Goal: Complete application form: Complete application form

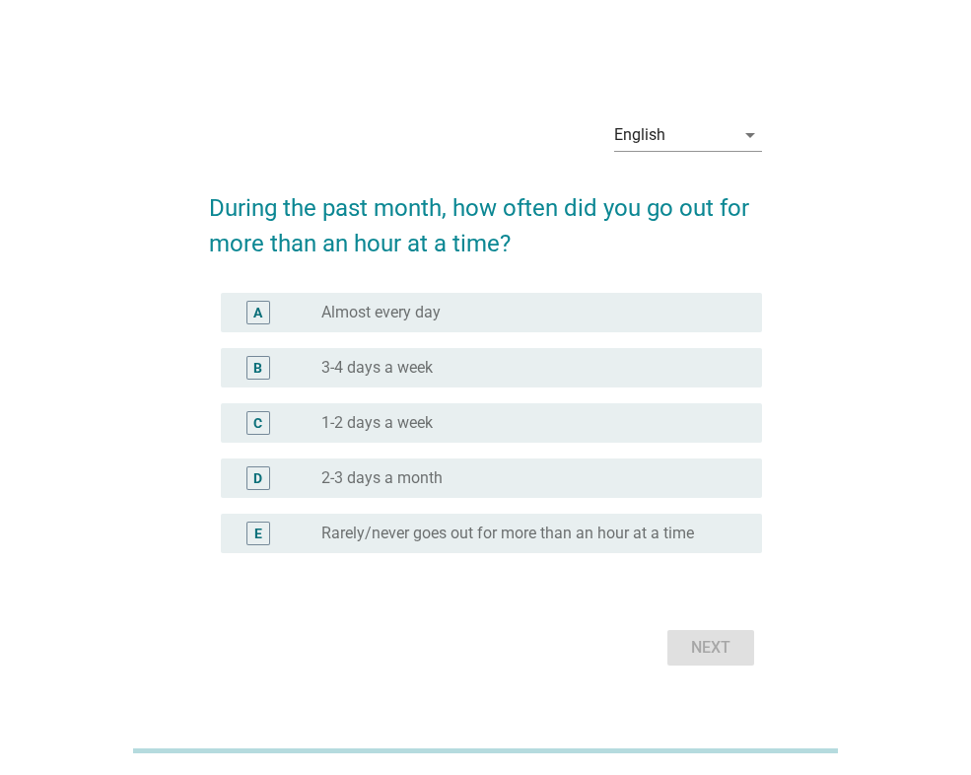
click at [651, 152] on div "English arrow_drop_down" at bounding box center [688, 144] width 148 height 51
click at [651, 145] on div "English" at bounding box center [674, 135] width 120 height 32
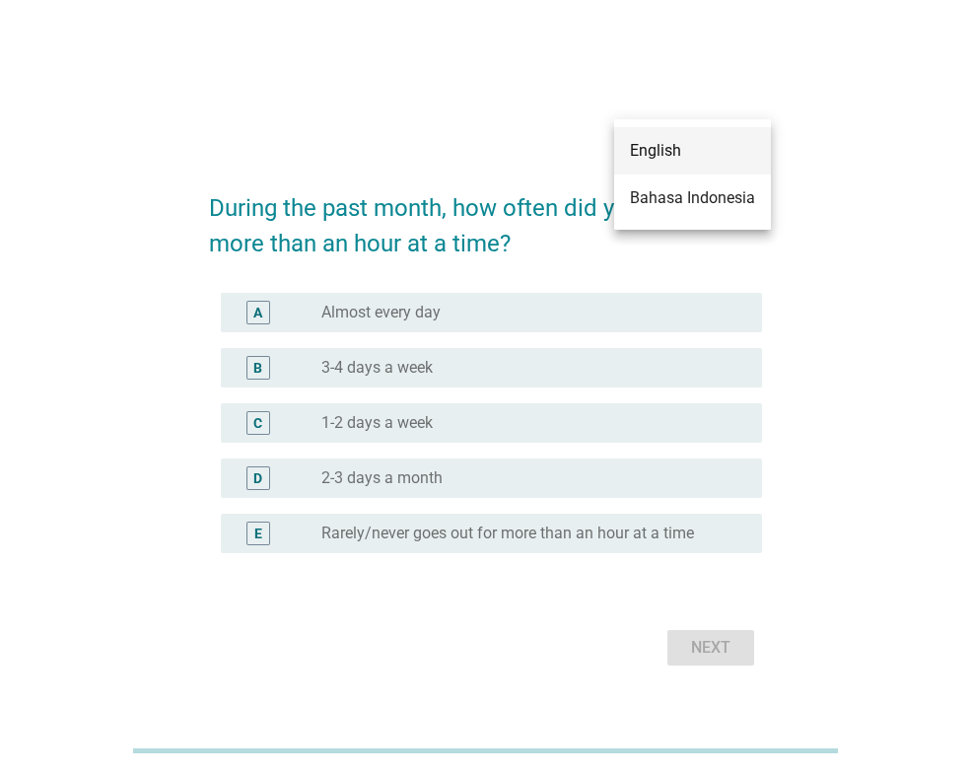
click at [656, 165] on div "English" at bounding box center [692, 150] width 125 height 47
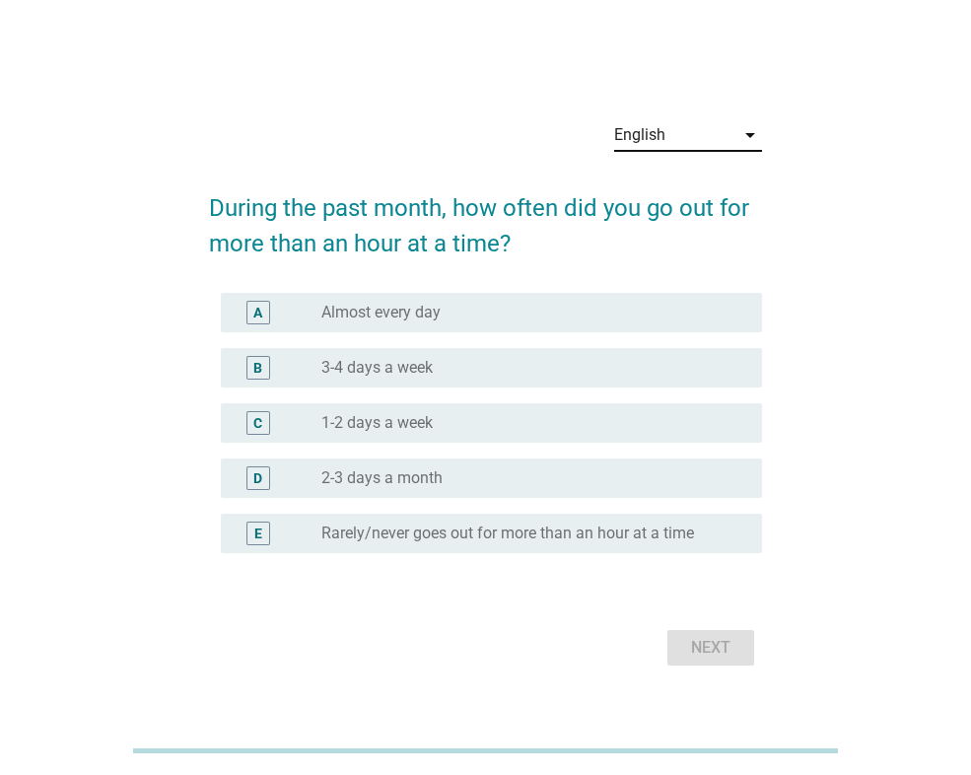
click at [654, 148] on div "English" at bounding box center [674, 135] width 120 height 32
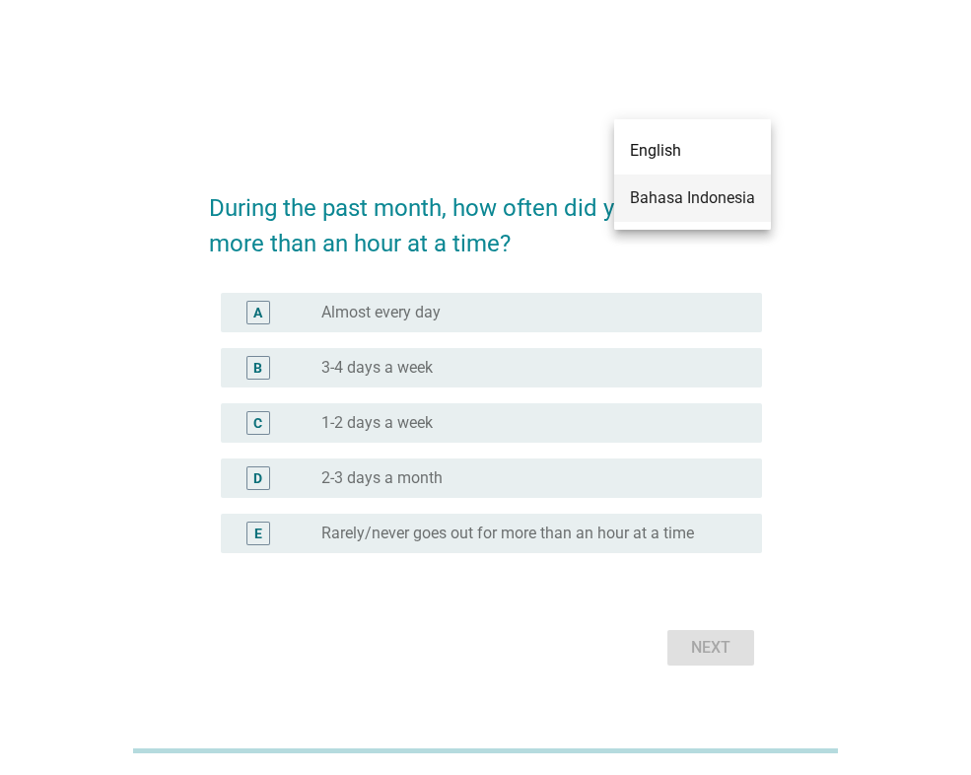
click at [659, 192] on div "Bahasa Indonesia" at bounding box center [692, 198] width 125 height 24
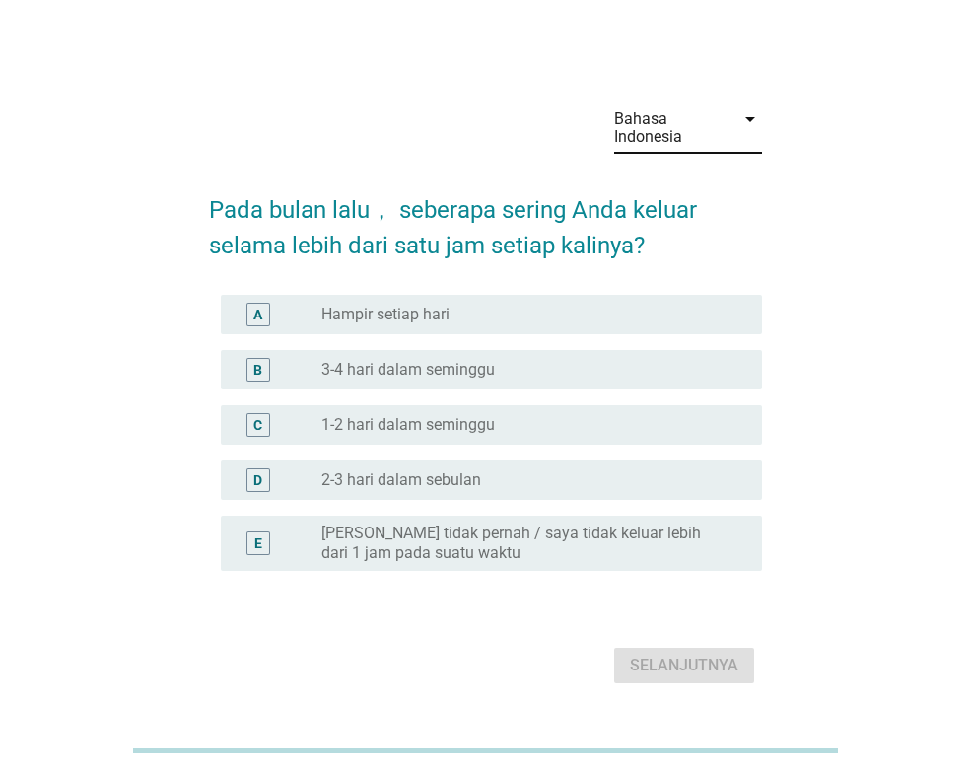
click at [593, 307] on div "radio_button_unchecked Hampir setiap hari" at bounding box center [525, 314] width 409 height 20
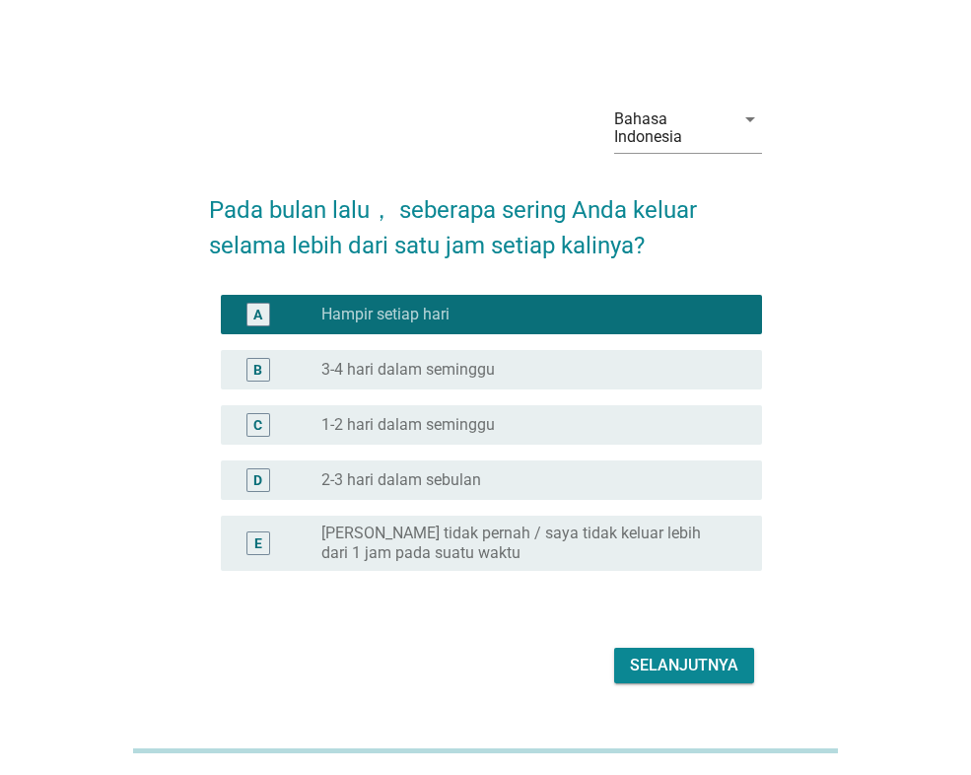
click at [638, 650] on button "Selanjutnya" at bounding box center [684, 664] width 140 height 35
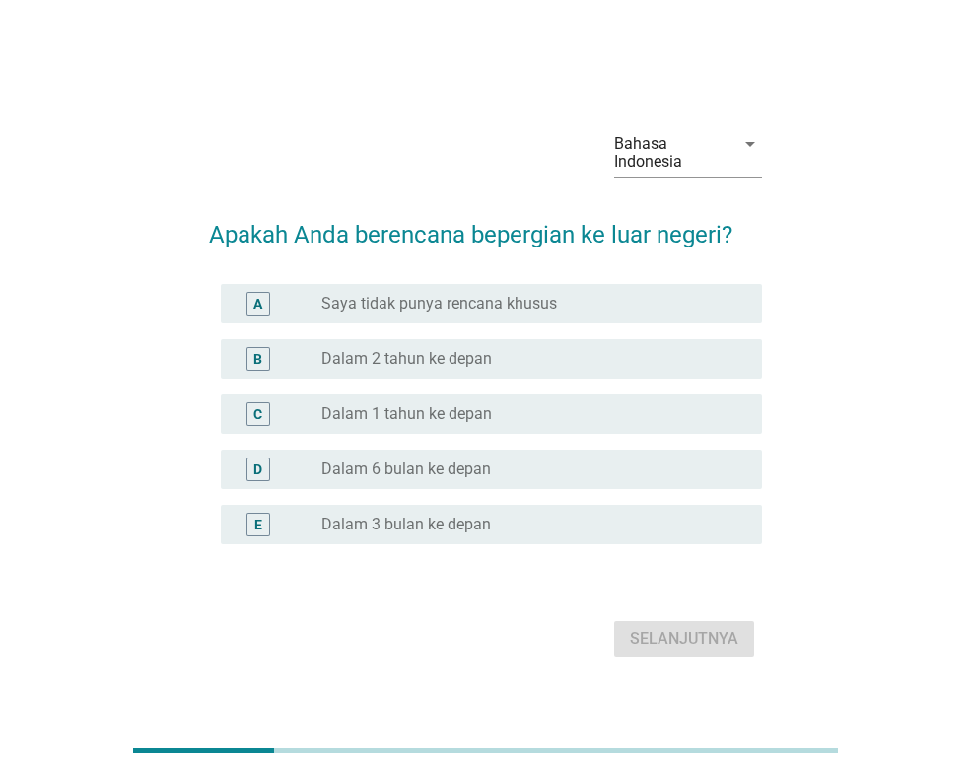
click at [483, 311] on label "Saya tidak punya rencana khusus" at bounding box center [439, 304] width 236 height 20
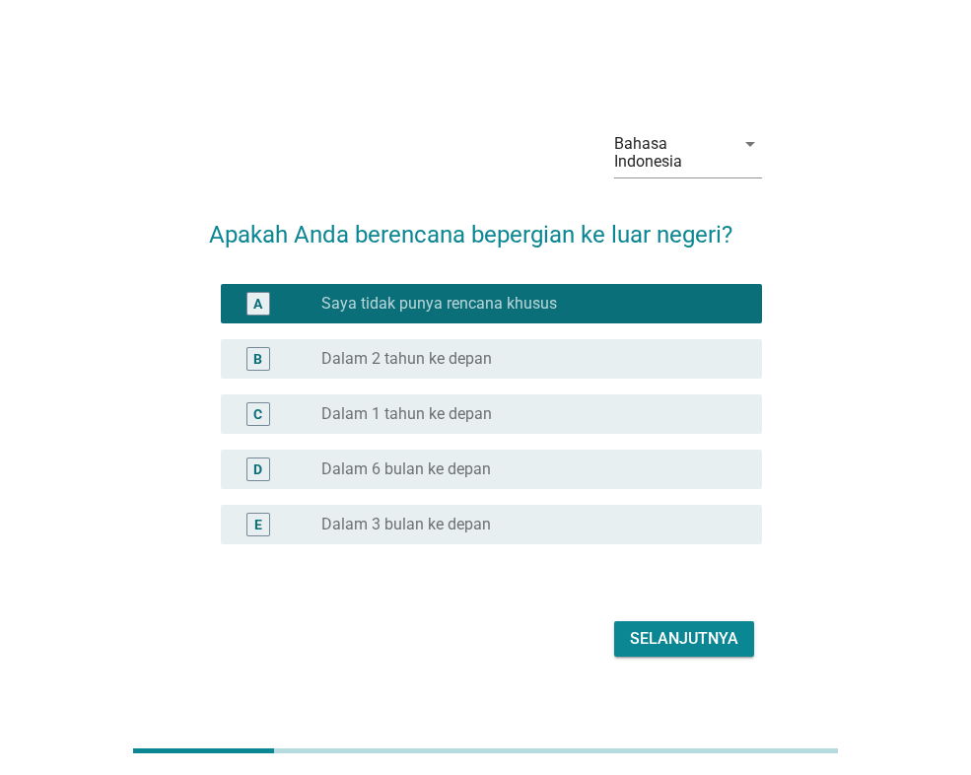
click at [668, 631] on div "Selanjutnya" at bounding box center [684, 639] width 108 height 24
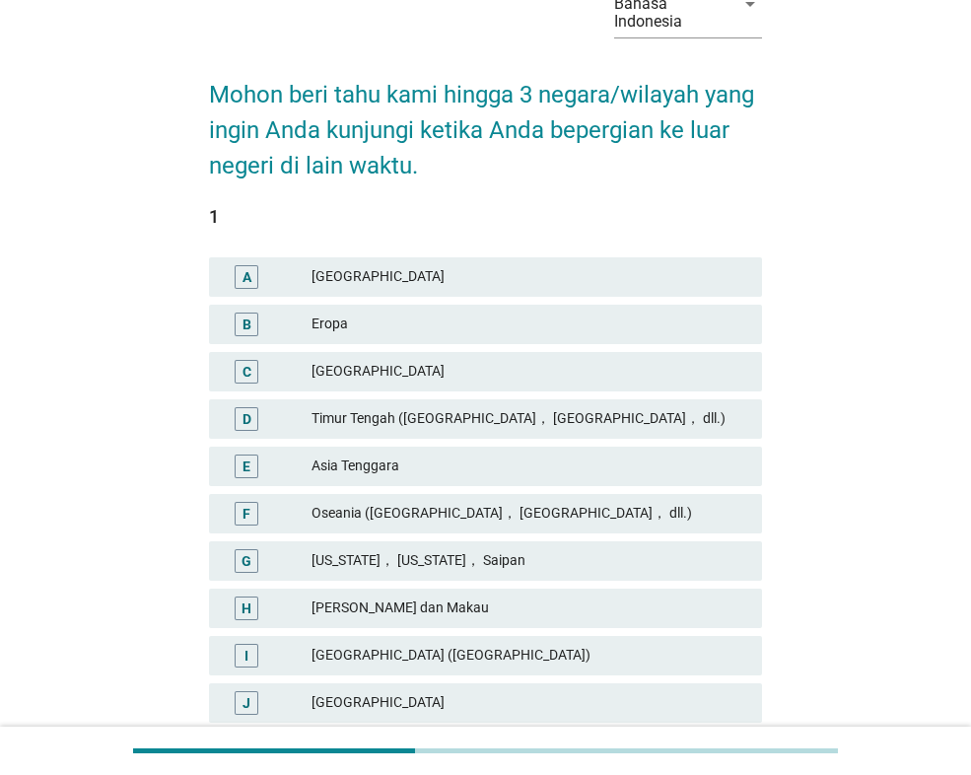
scroll to position [197, 0]
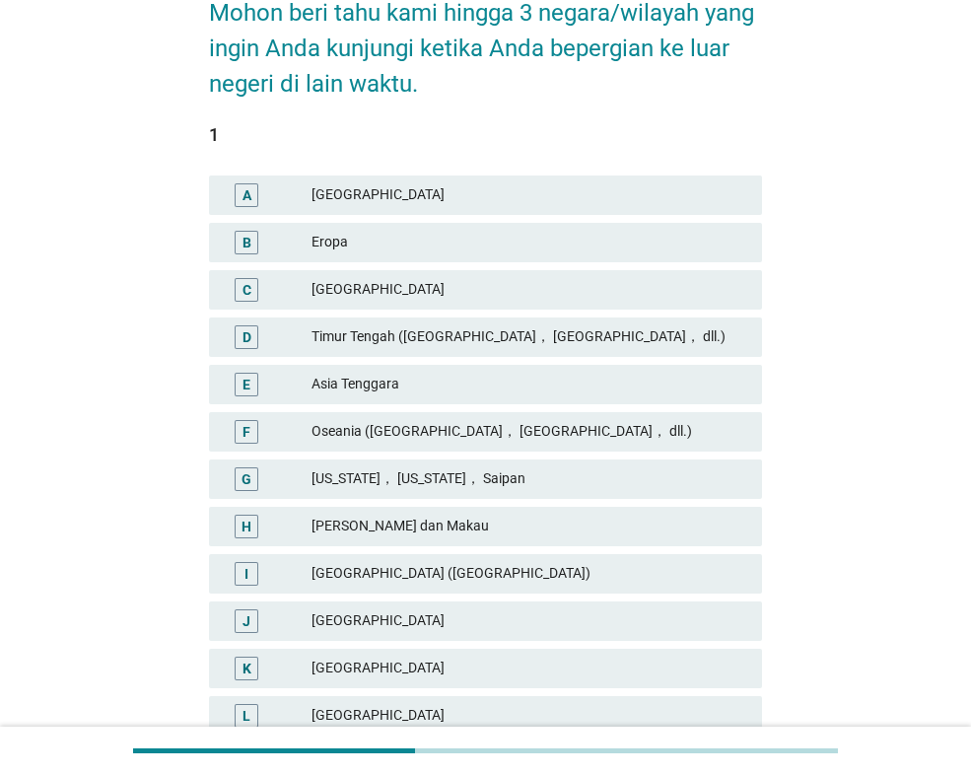
click at [648, 426] on div "Oseania ([GEOGRAPHIC_DATA]， [GEOGRAPHIC_DATA]， dll.)" at bounding box center [528, 432] width 435 height 24
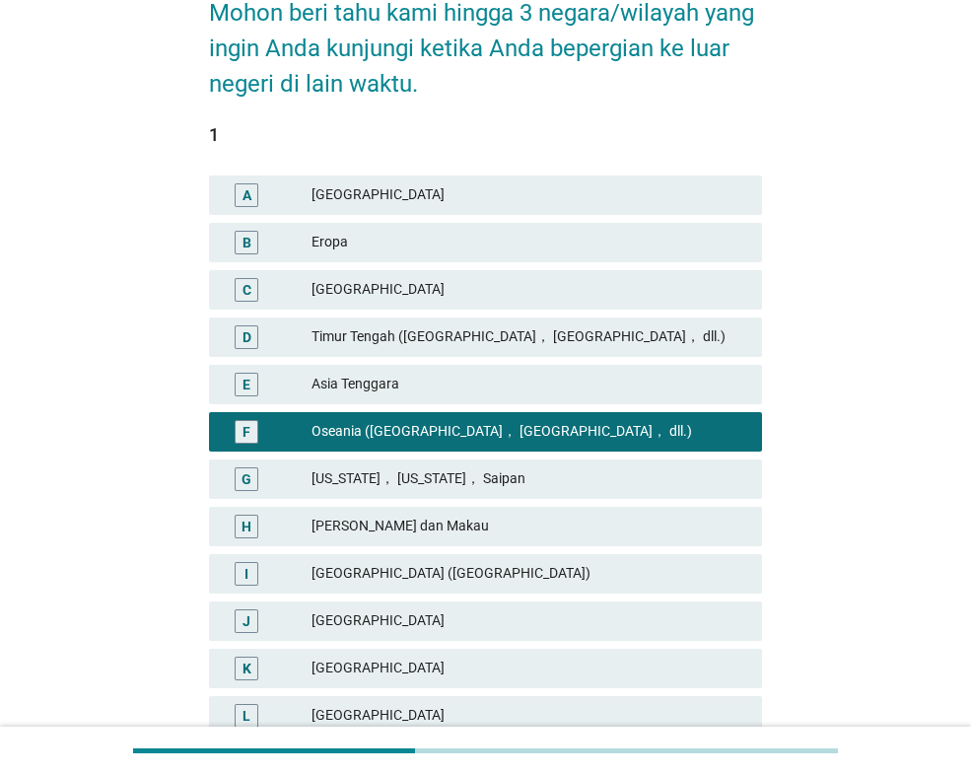
click at [633, 359] on div "D [GEOGRAPHIC_DATA] ([GEOGRAPHIC_DATA]， [GEOGRAPHIC_DATA]， dll.)" at bounding box center [485, 336] width 561 height 47
click at [625, 349] on div "D [GEOGRAPHIC_DATA] ([GEOGRAPHIC_DATA]， [GEOGRAPHIC_DATA]， dll.)" at bounding box center [485, 336] width 553 height 39
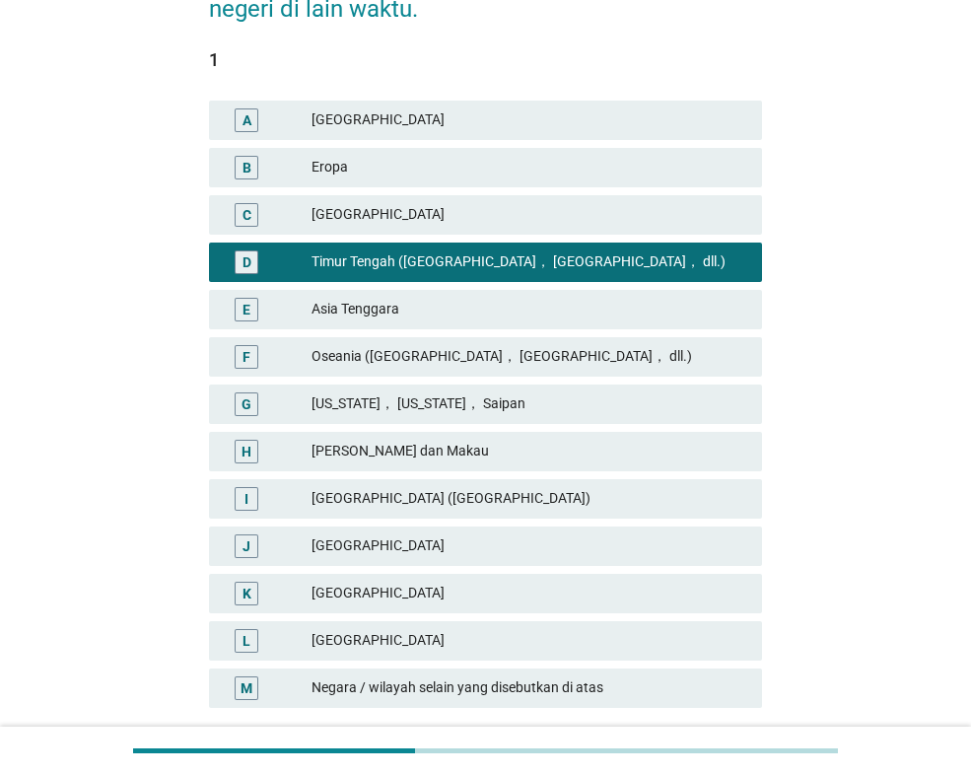
scroll to position [394, 0]
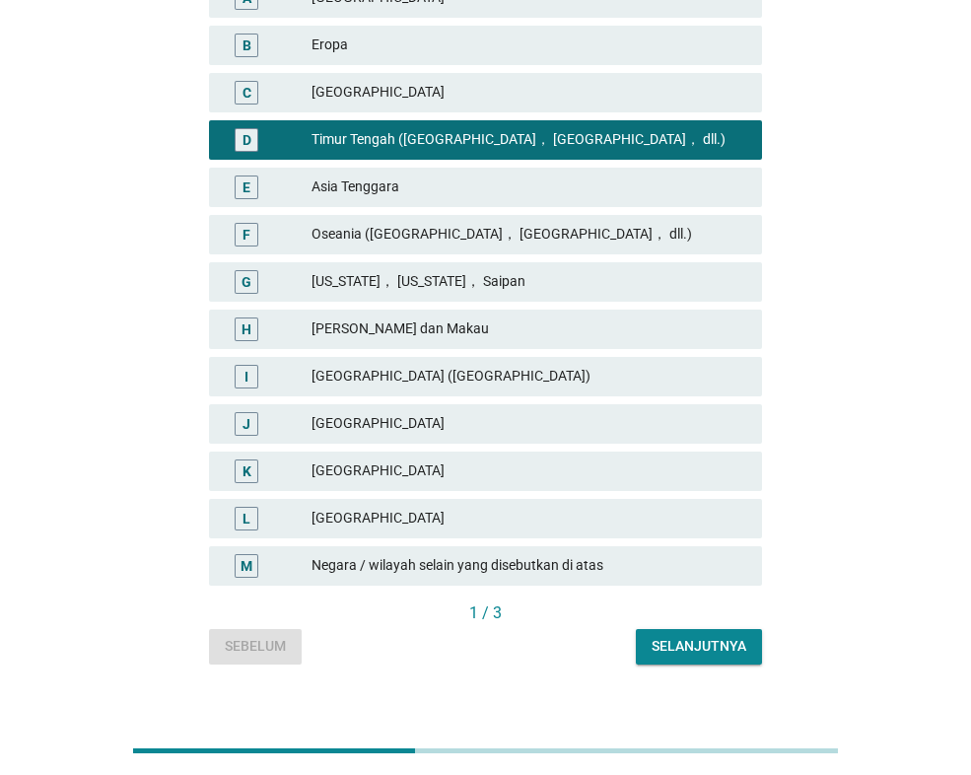
click at [520, 461] on div "[GEOGRAPHIC_DATA]" at bounding box center [528, 471] width 435 height 24
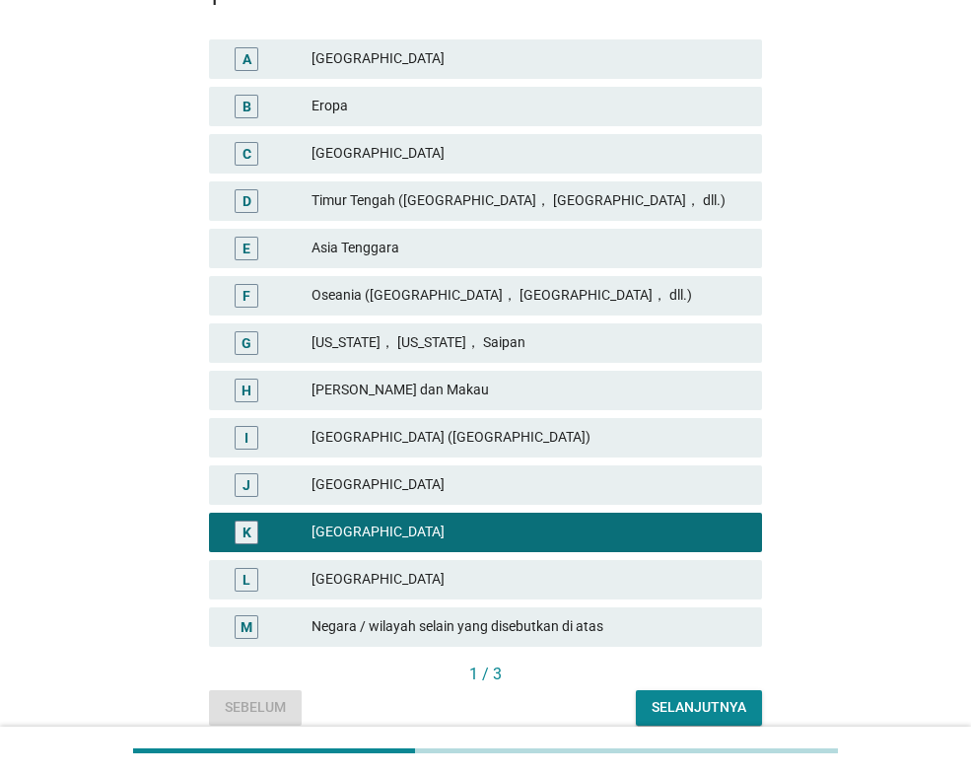
scroll to position [419, 0]
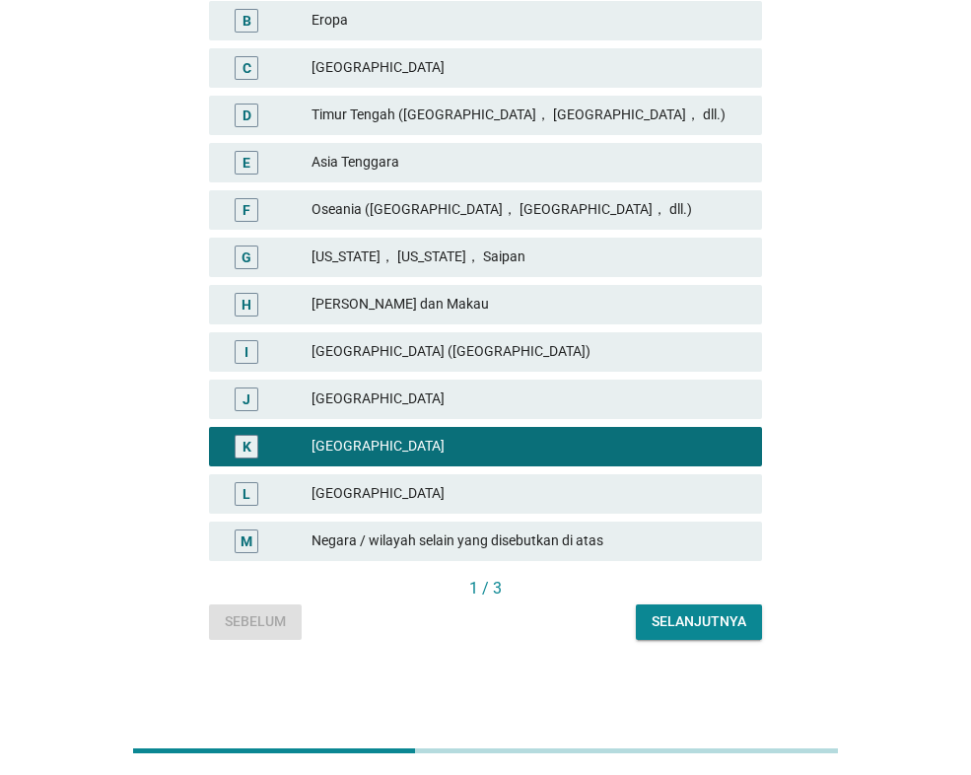
click at [662, 617] on div "Selanjutnya" at bounding box center [698, 621] width 95 height 21
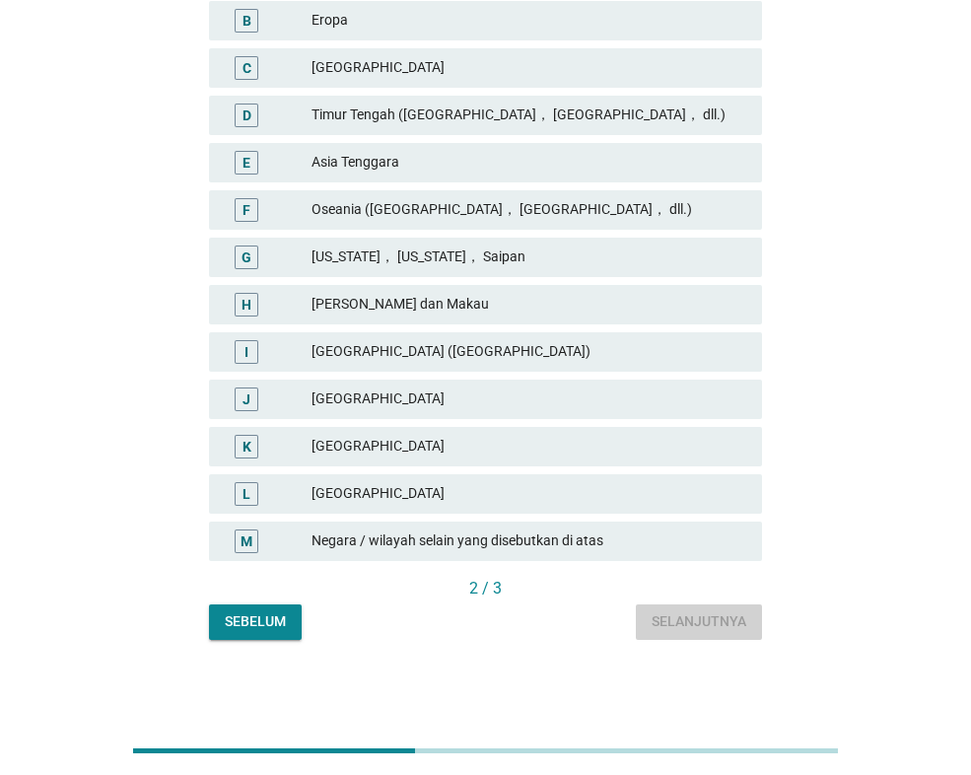
scroll to position [0, 0]
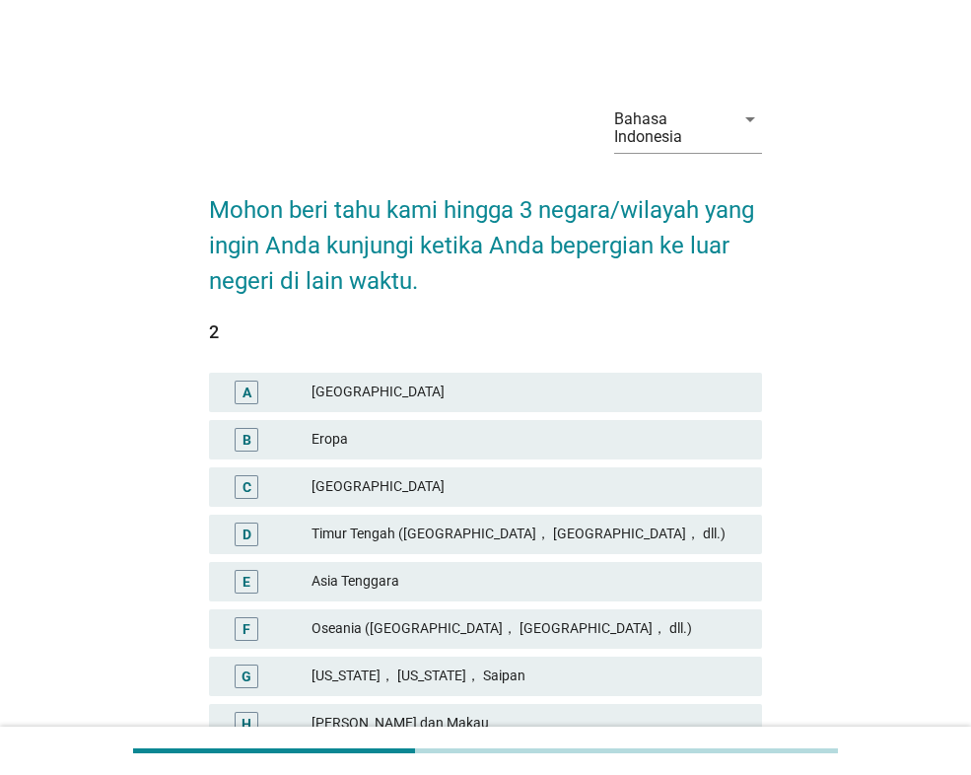
click at [611, 542] on div "Timur Tengah ([GEOGRAPHIC_DATA]， [GEOGRAPHIC_DATA]， dll.)" at bounding box center [528, 534] width 435 height 24
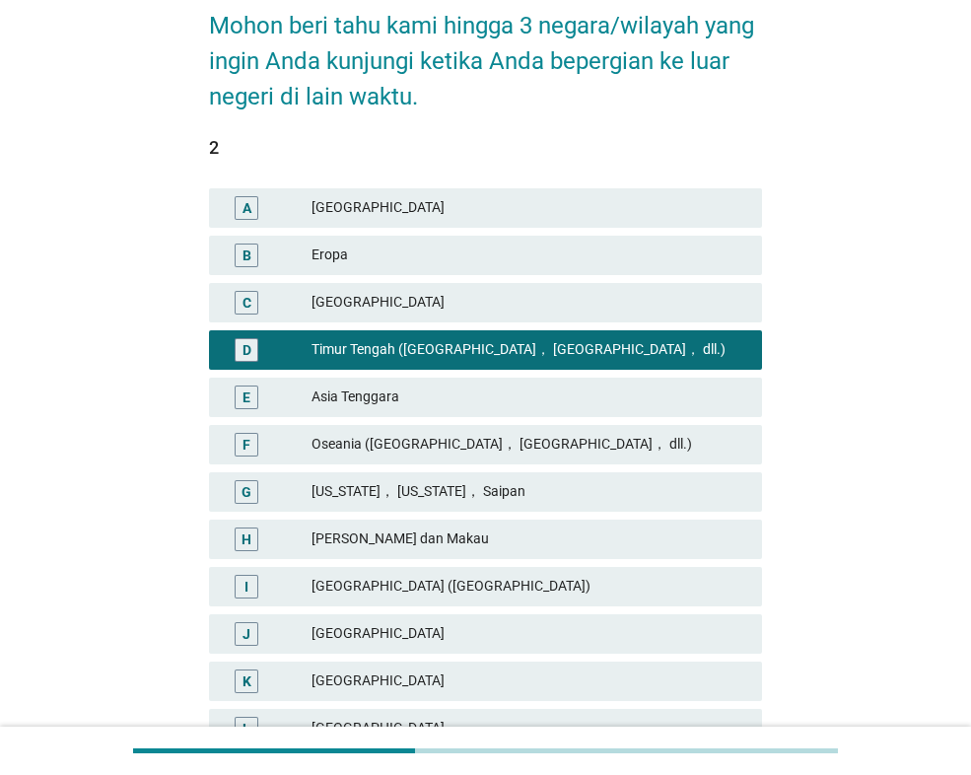
scroll to position [419, 0]
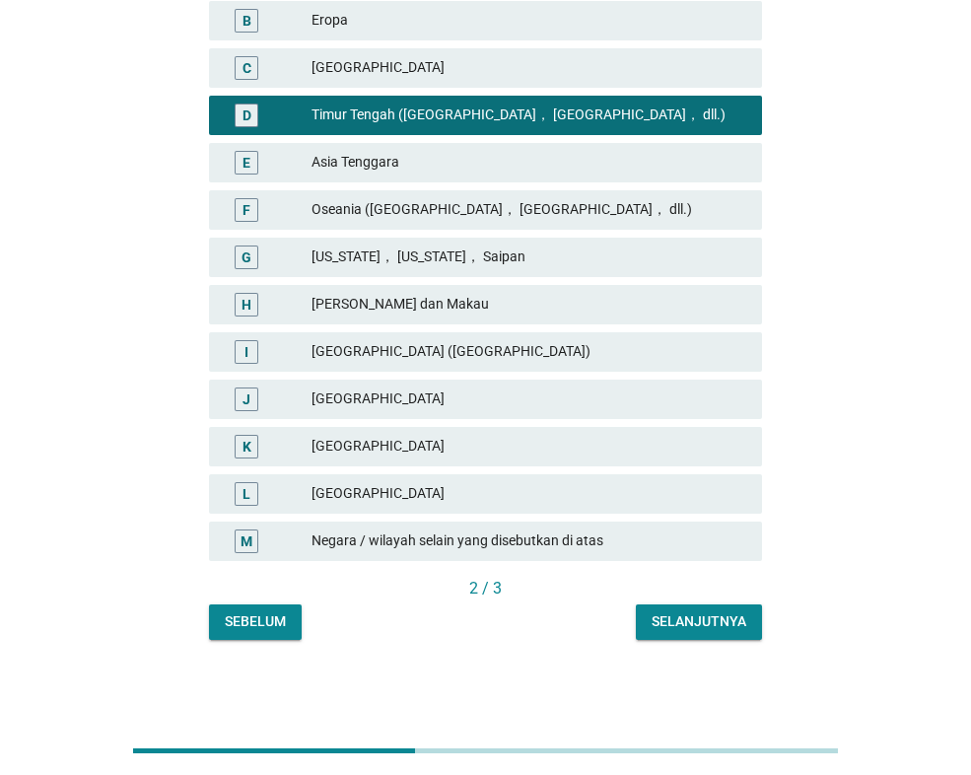
click at [673, 616] on div "Selanjutnya" at bounding box center [698, 621] width 95 height 21
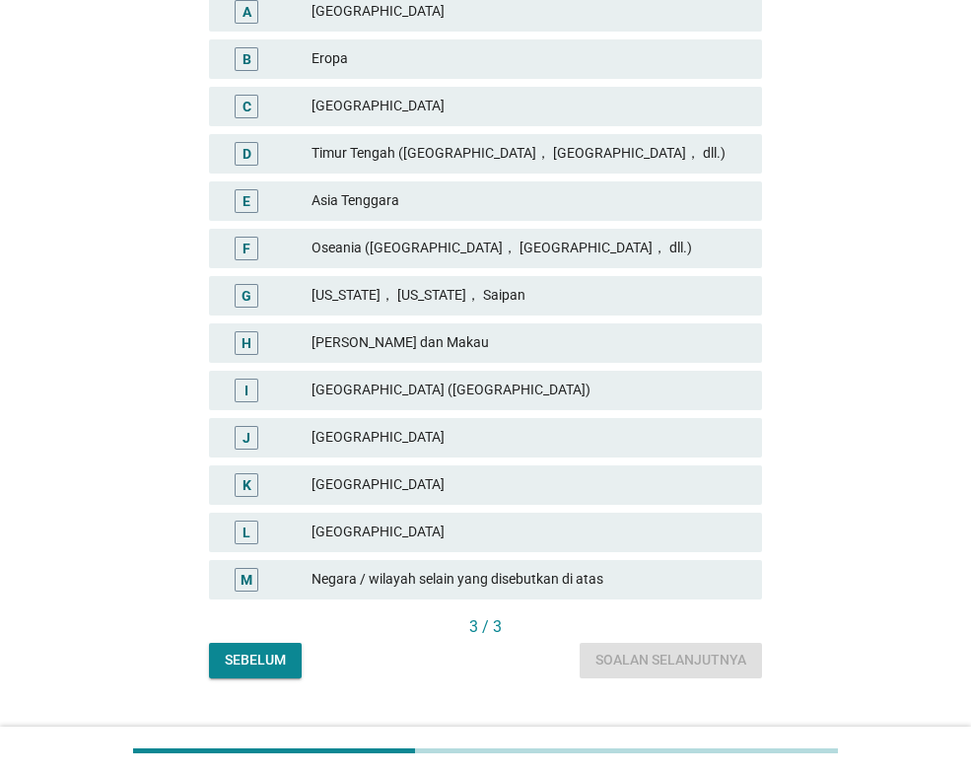
scroll to position [394, 0]
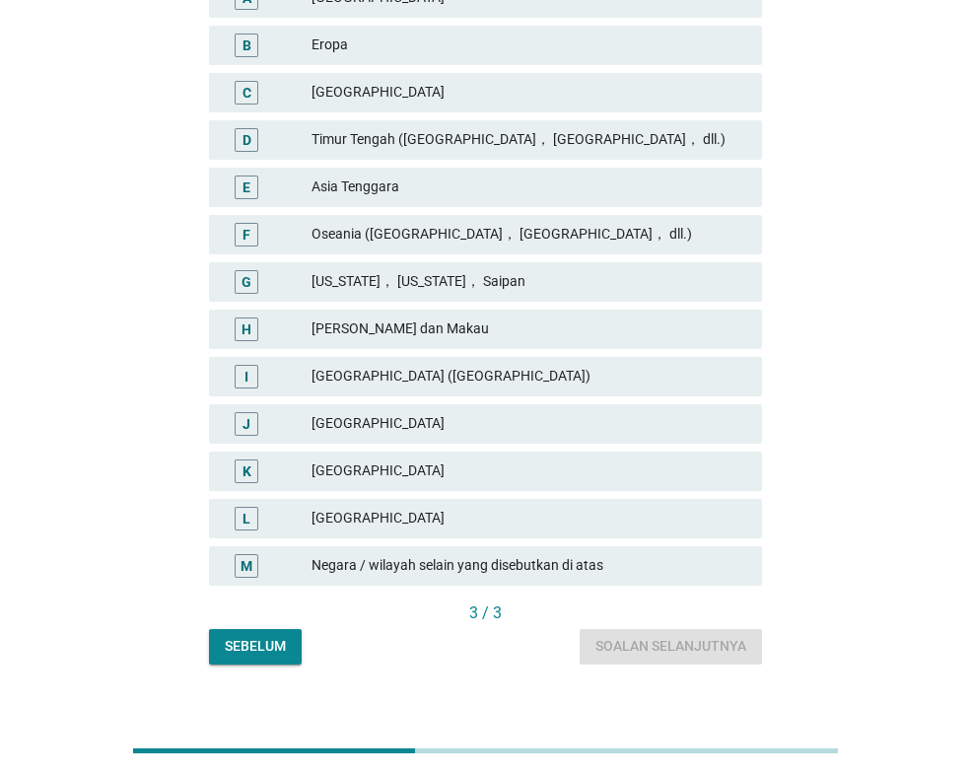
click at [509, 243] on div "Oseania ([GEOGRAPHIC_DATA]， [GEOGRAPHIC_DATA]， dll.)" at bounding box center [528, 235] width 435 height 24
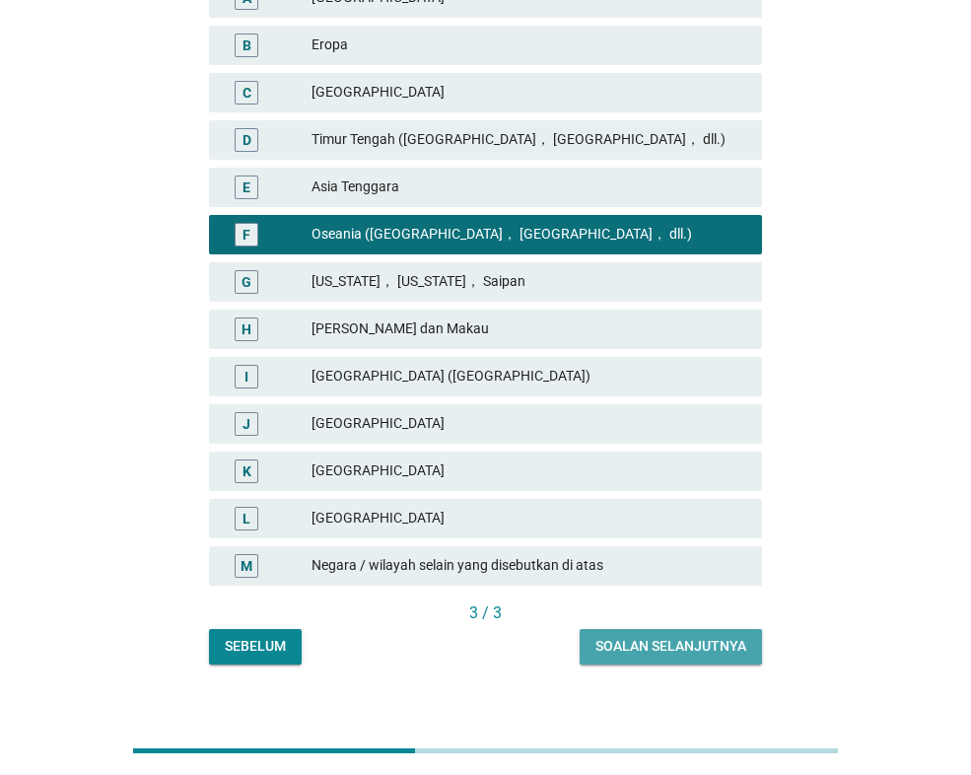
click at [611, 644] on div "Soalan selanjutnya" at bounding box center [670, 646] width 151 height 21
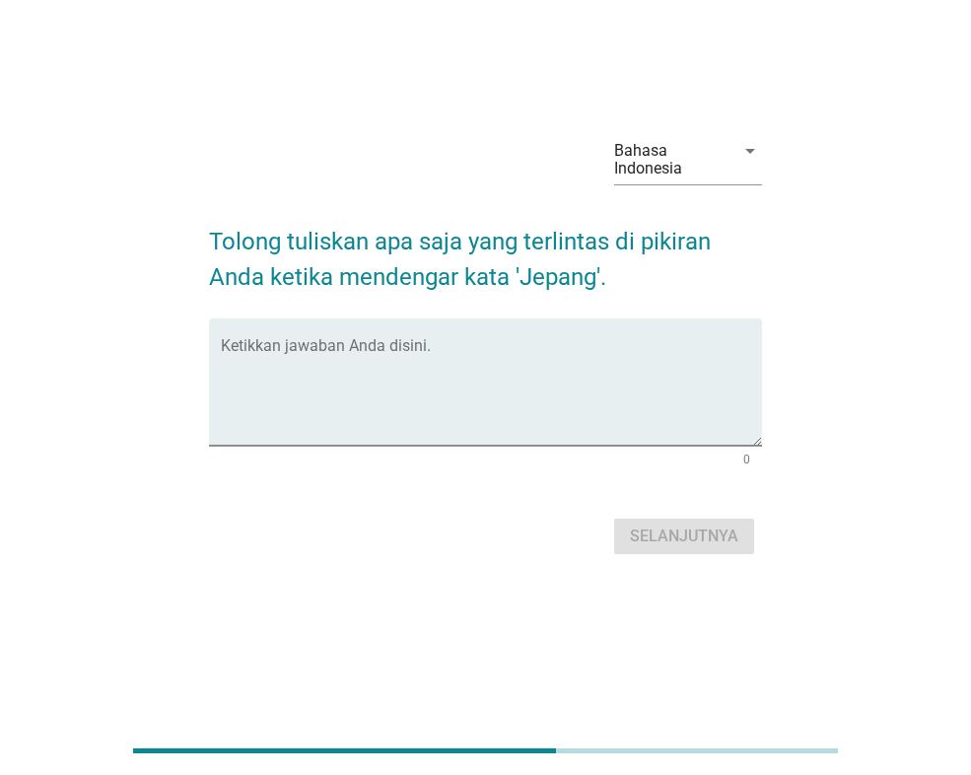
scroll to position [0, 0]
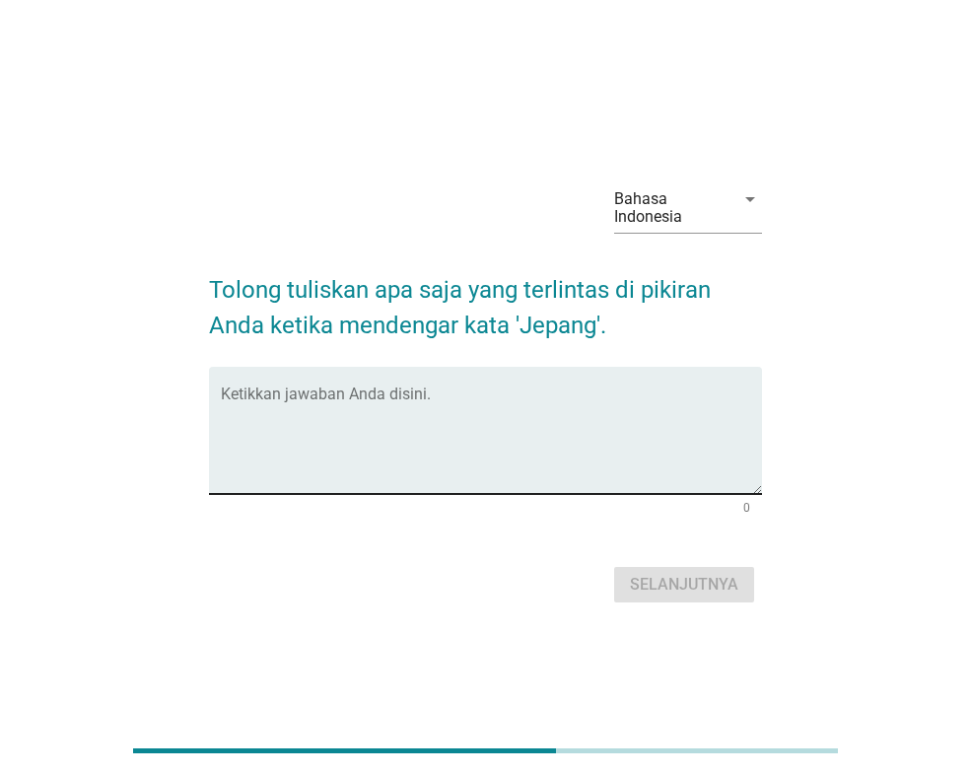
click at [532, 441] on textarea "Ketikkan jawaban Anda disini." at bounding box center [491, 441] width 541 height 103
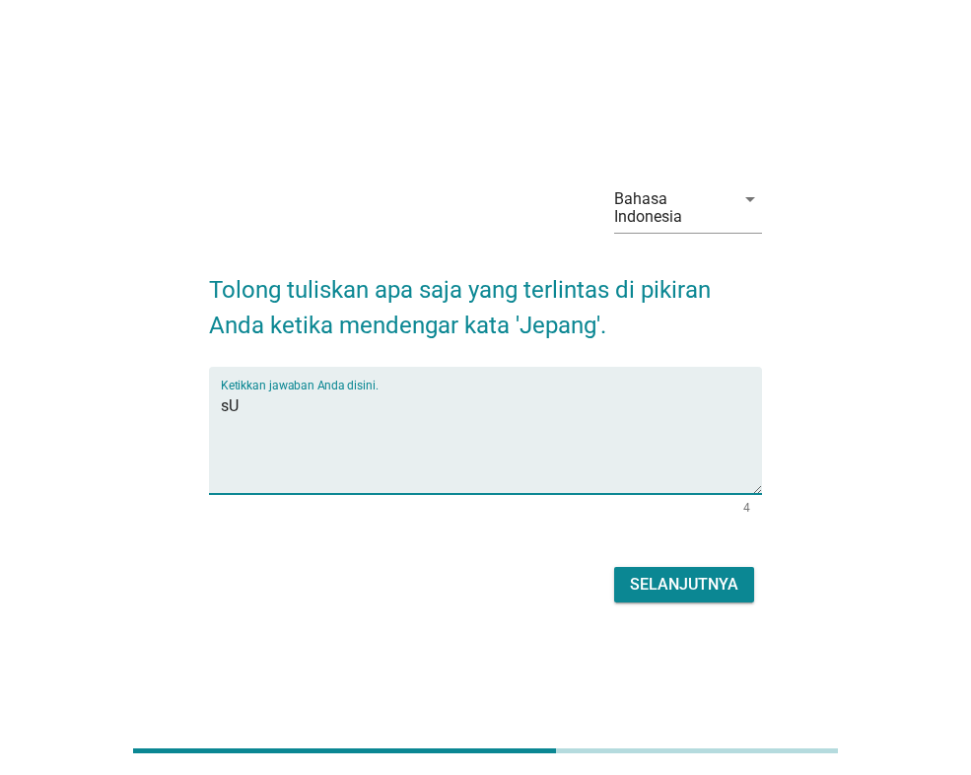
type textarea "s"
type textarea "Sushi"
click at [642, 584] on div "Selanjutnya" at bounding box center [684, 585] width 108 height 24
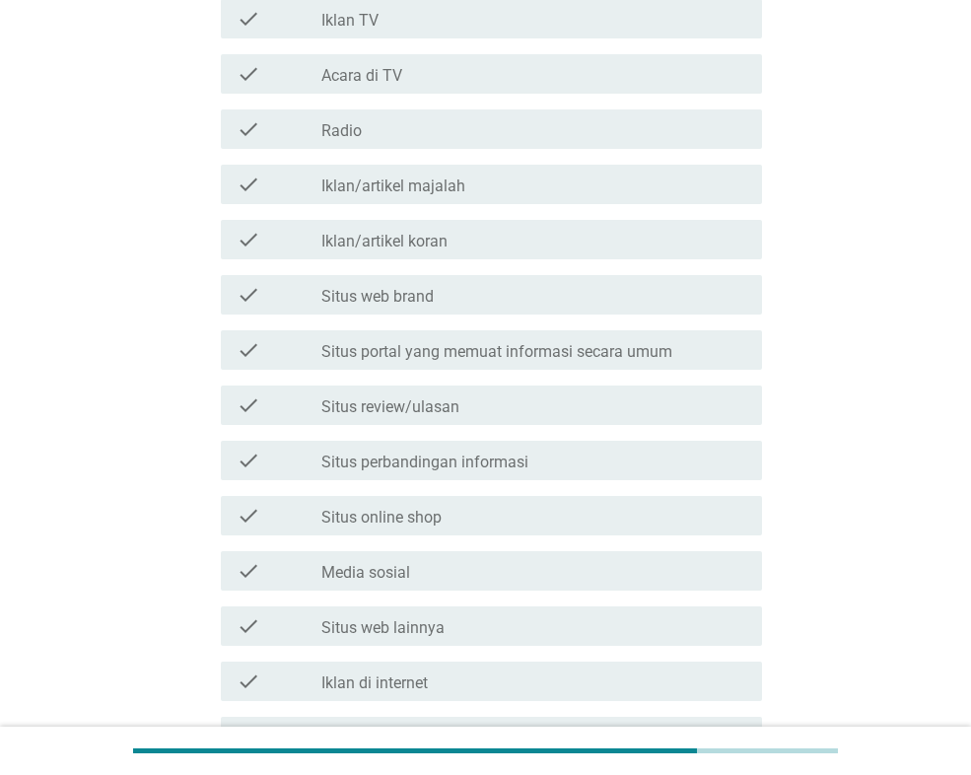
scroll to position [394, 0]
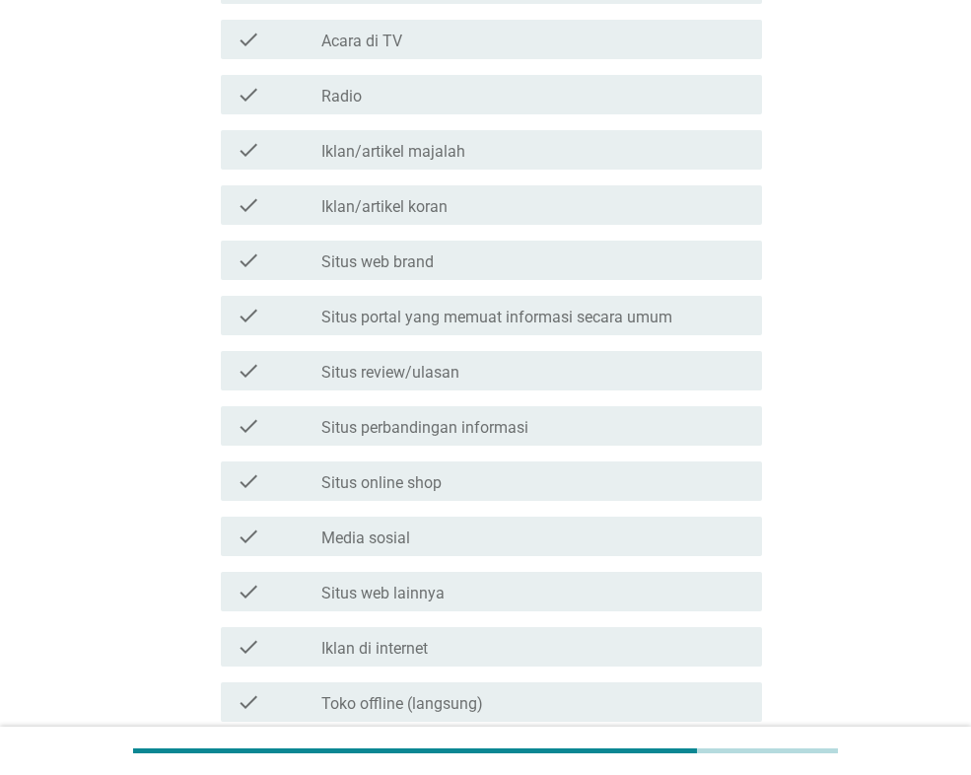
click at [439, 527] on div "check_box_outline_blank Media sosial" at bounding box center [533, 536] width 425 height 24
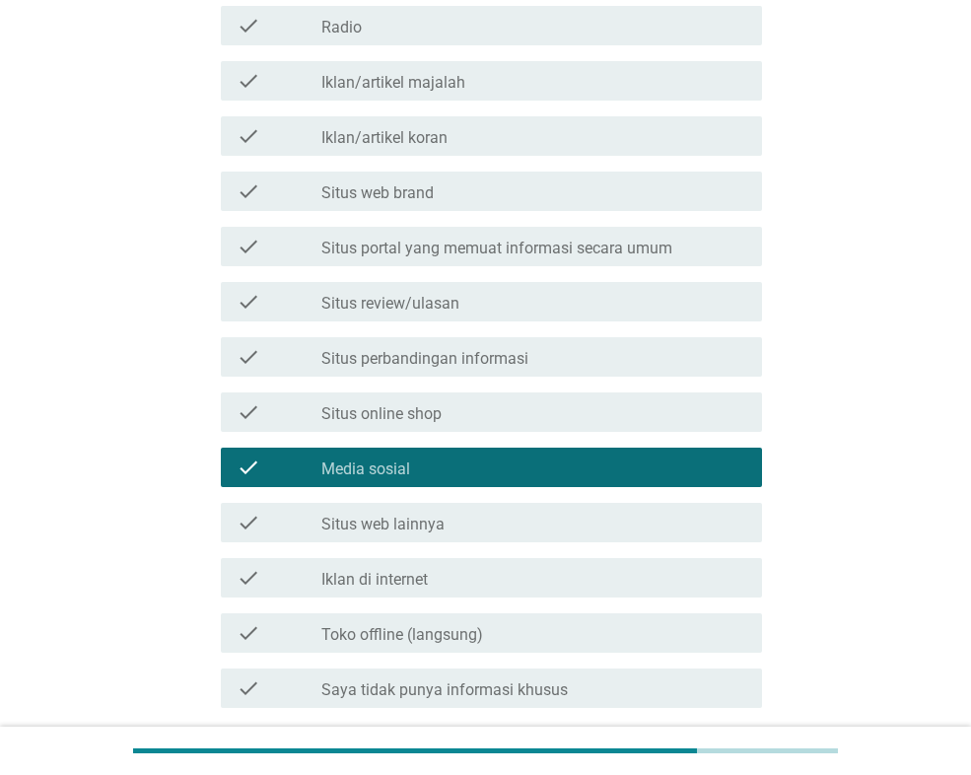
scroll to position [493, 0]
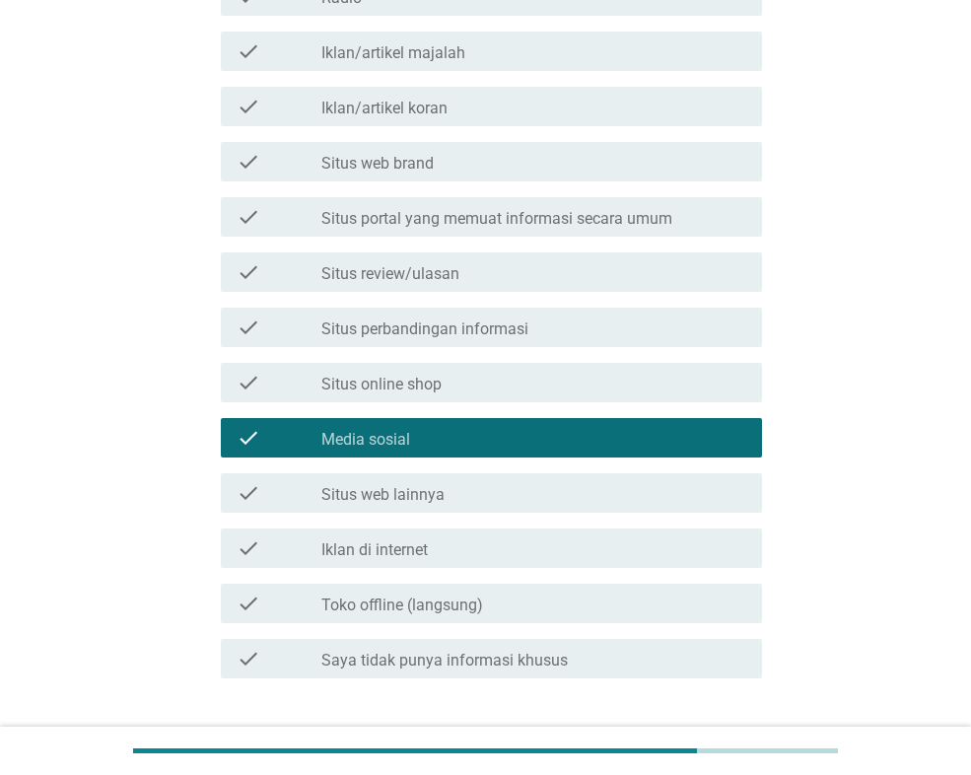
click at [446, 509] on div "check check_box_outline_blank Situs web lainnya" at bounding box center [491, 492] width 541 height 39
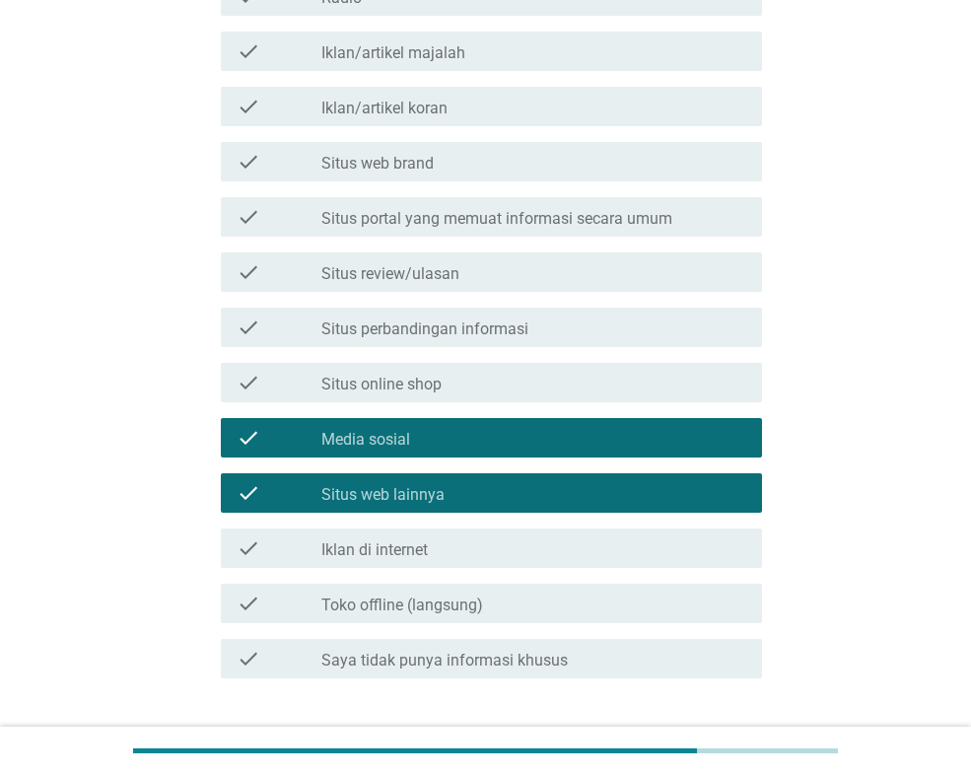
click at [439, 547] on div "check_box_outline_blank Iklan di internet" at bounding box center [533, 548] width 425 height 24
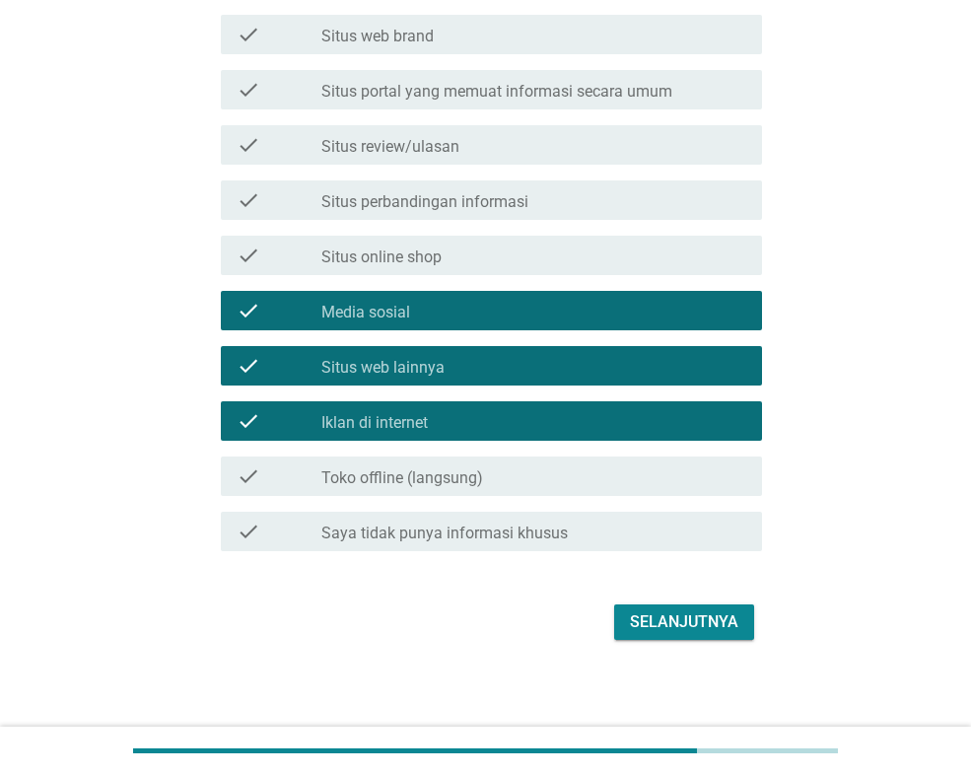
scroll to position [626, 0]
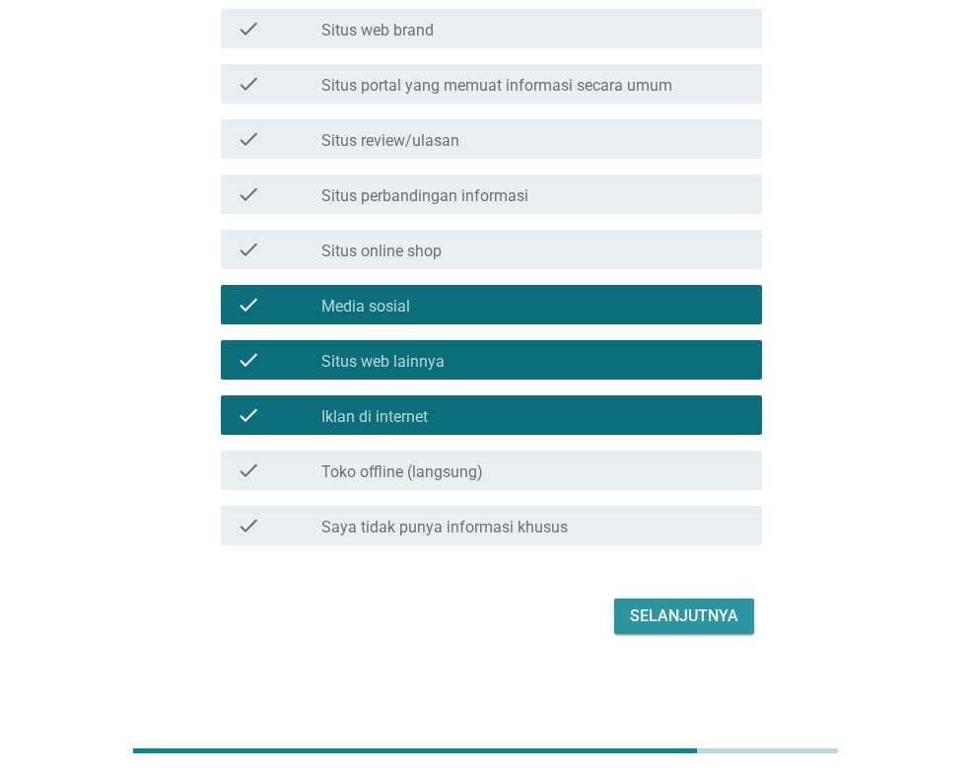
click at [650, 615] on div "Selanjutnya" at bounding box center [684, 616] width 108 height 24
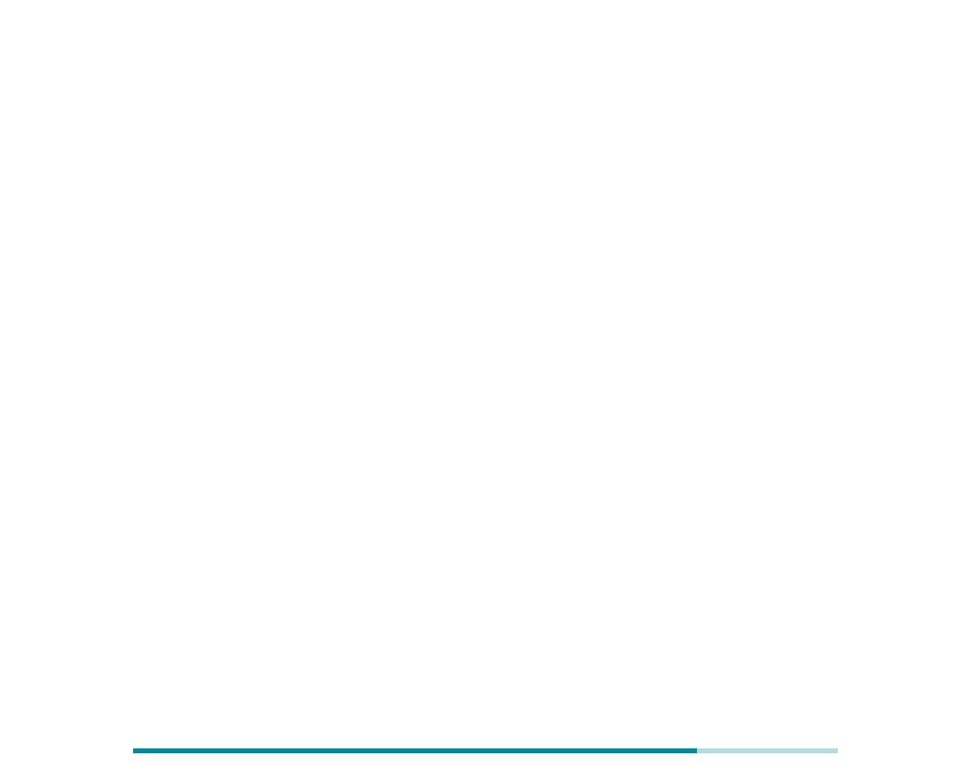
scroll to position [0, 0]
